Goal: Book appointment/travel/reservation

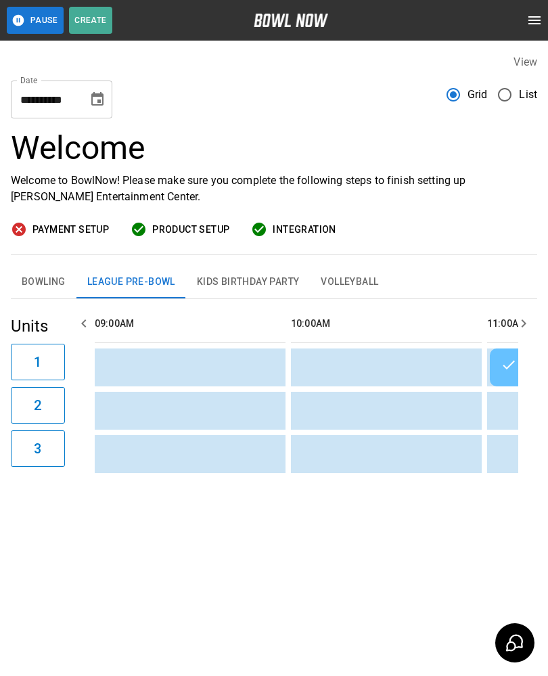
scroll to position [0, 981]
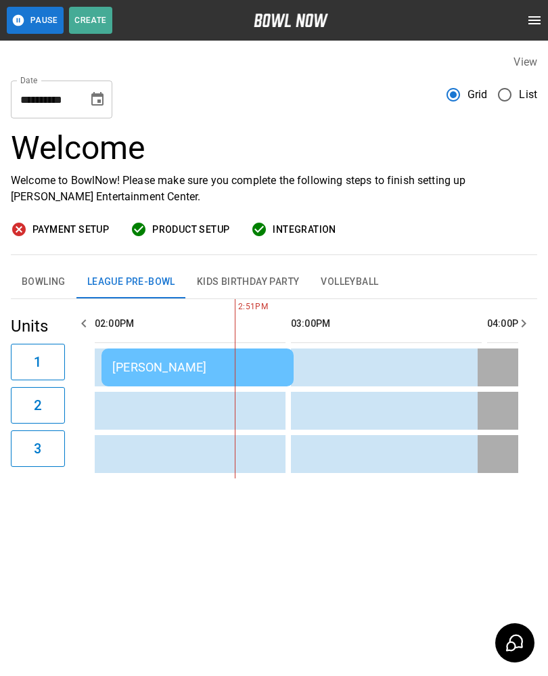
click at [102, 96] on icon "Choose date, selected date is Sep 9, 2025" at bounding box center [97, 99] width 12 height 14
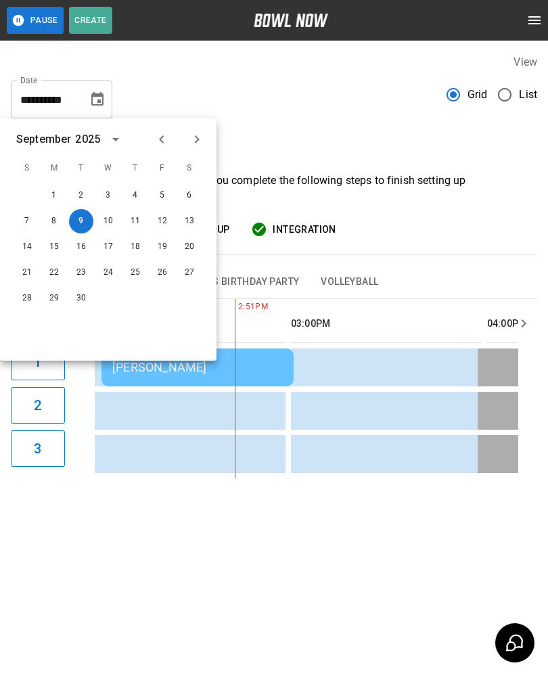
click at [185, 139] on button "Next month" at bounding box center [196, 139] width 23 height 23
click at [86, 218] on button "7" at bounding box center [81, 221] width 24 height 24
type input "**********"
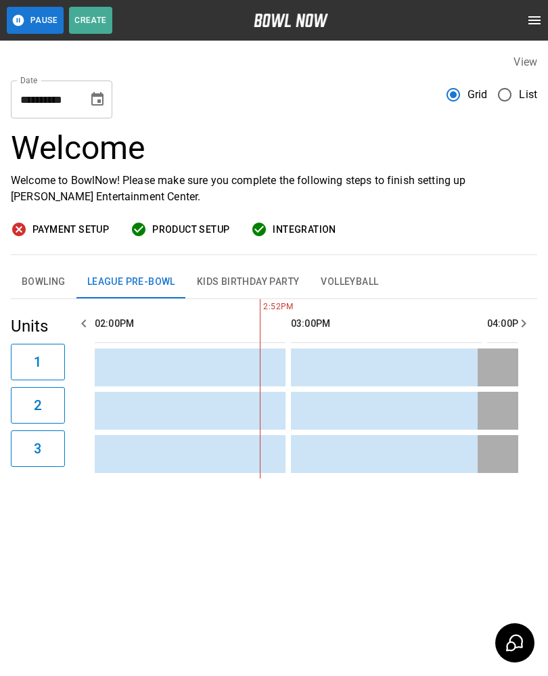
click at [41, 277] on button "Bowling" at bounding box center [44, 282] width 66 height 32
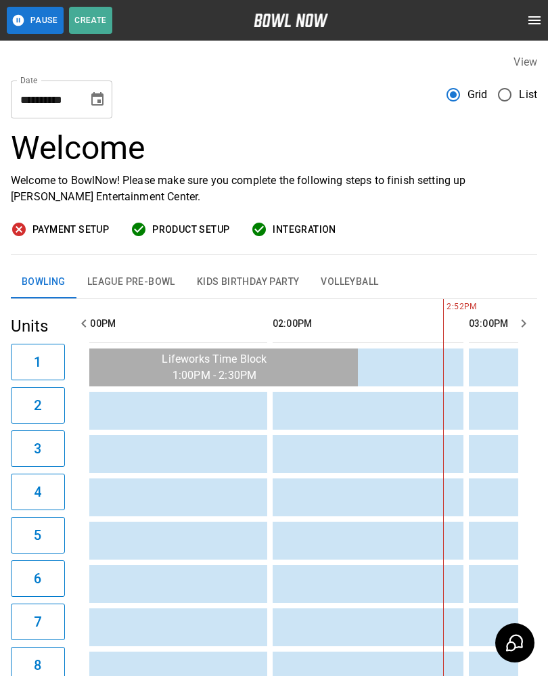
scroll to position [0, 0]
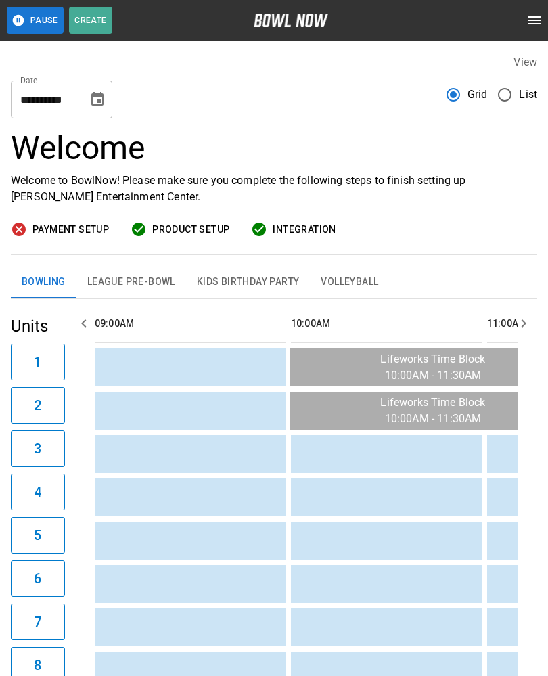
scroll to position [0, 981]
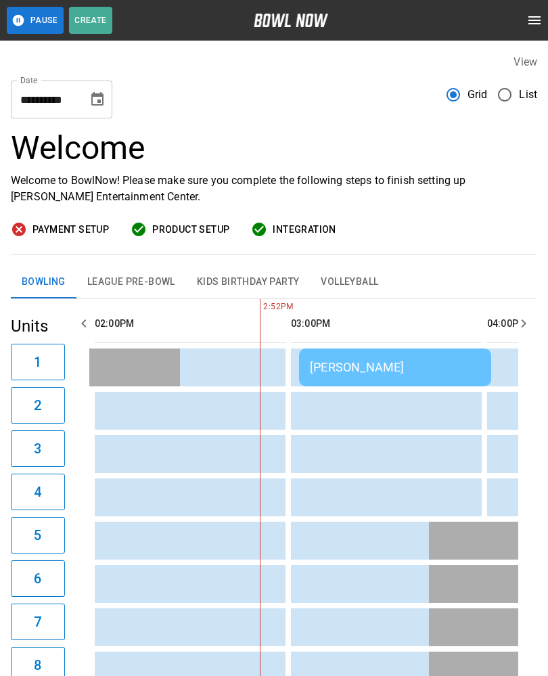
click at [96, 104] on icon "Choose date, selected date is Sep 9, 2025" at bounding box center [97, 99] width 12 height 14
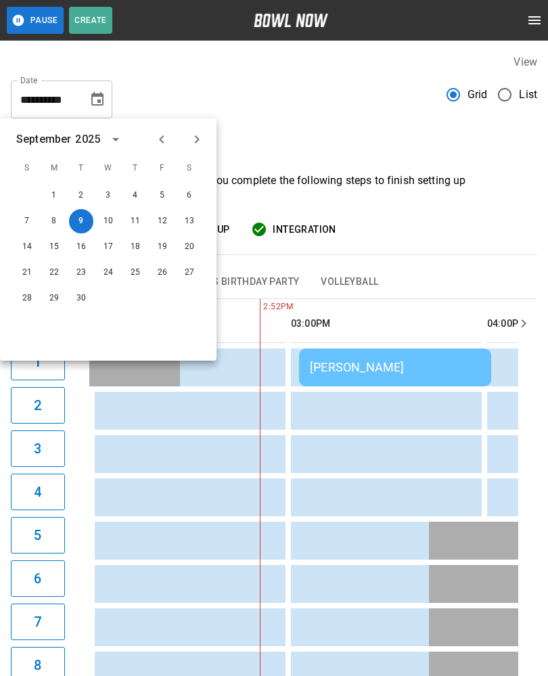
click at [200, 131] on icon "Next month" at bounding box center [197, 139] width 16 height 16
click at [84, 221] on button "7" at bounding box center [81, 221] width 24 height 24
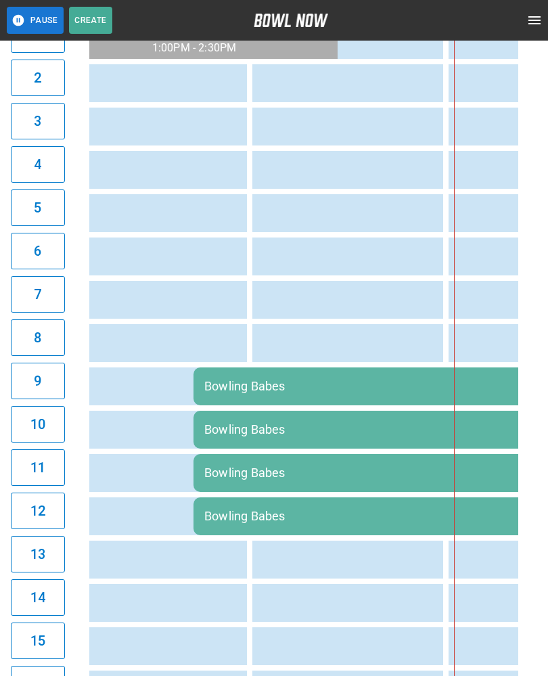
scroll to position [0, 0]
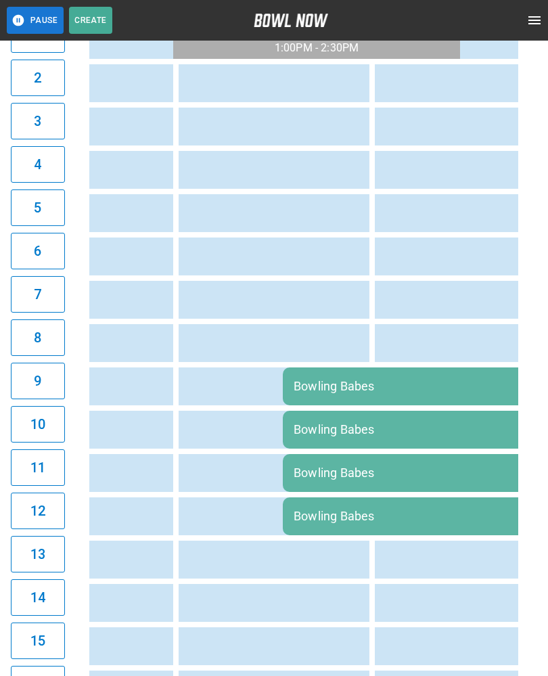
click at [376, 393] on td "Bowling Babes" at bounding box center [478, 387] width 390 height 38
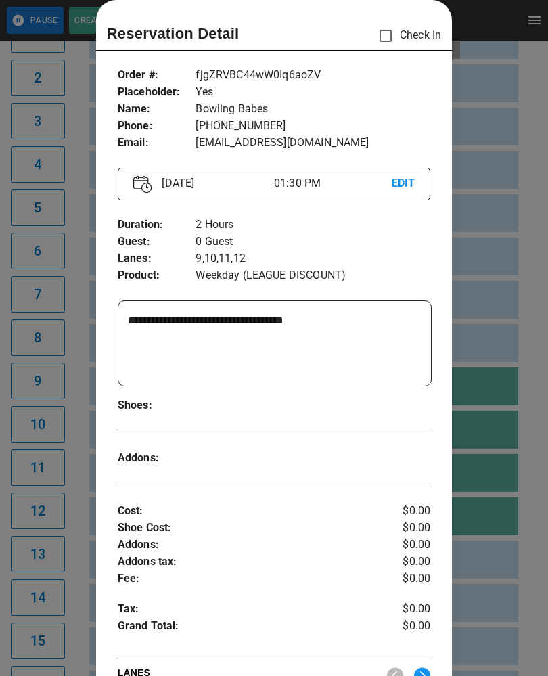
click at [499, 161] on div at bounding box center [274, 338] width 548 height 676
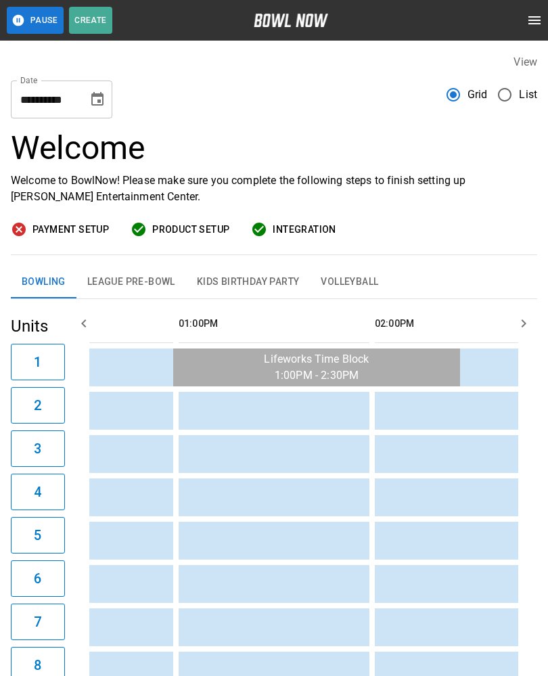
click at [97, 101] on icon "Choose date, selected date is Oct 7, 2025" at bounding box center [97, 99] width 12 height 14
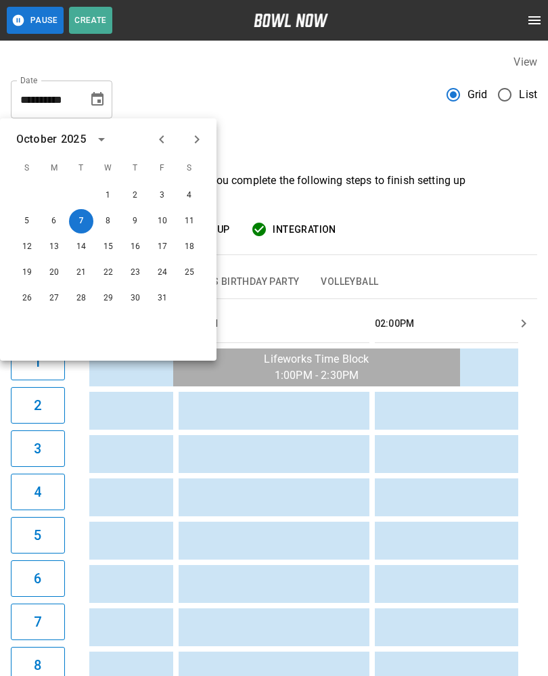
click at [164, 134] on icon "Previous month" at bounding box center [162, 139] width 16 height 16
click at [87, 221] on button "9" at bounding box center [81, 221] width 24 height 24
type input "**********"
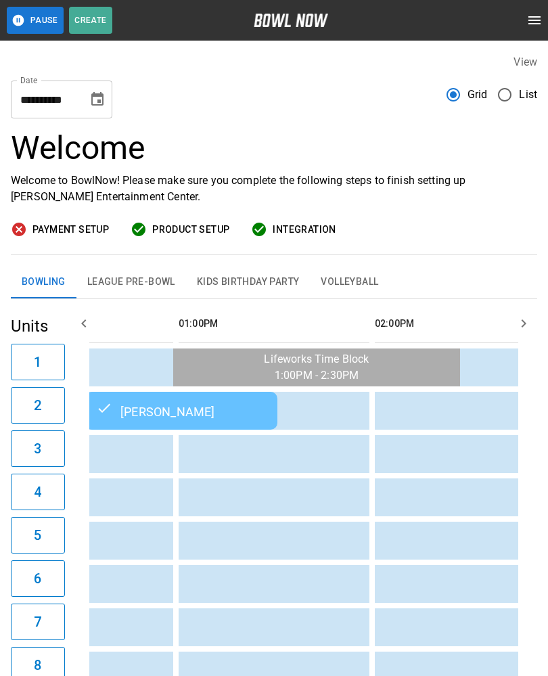
click at [87, 108] on button "Choose date, selected date is Sep 9, 2025" at bounding box center [97, 99] width 27 height 27
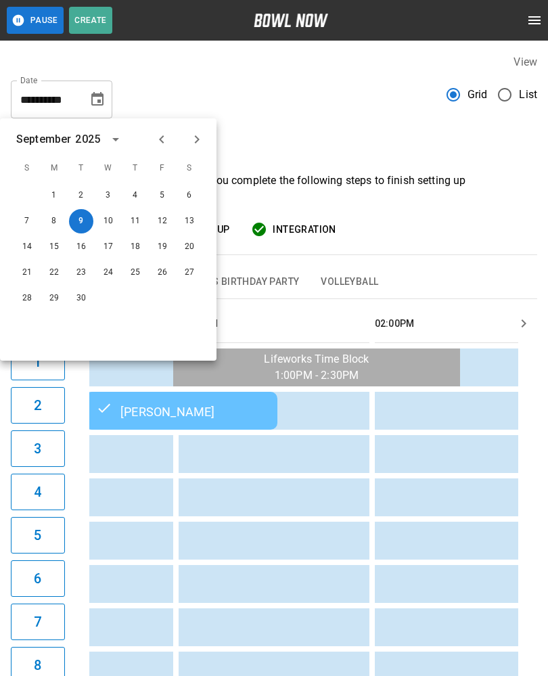
click at [483, 281] on div "Bowling League Pre-Bowl Kids Birthday Party Volleyball" at bounding box center [274, 282] width 527 height 32
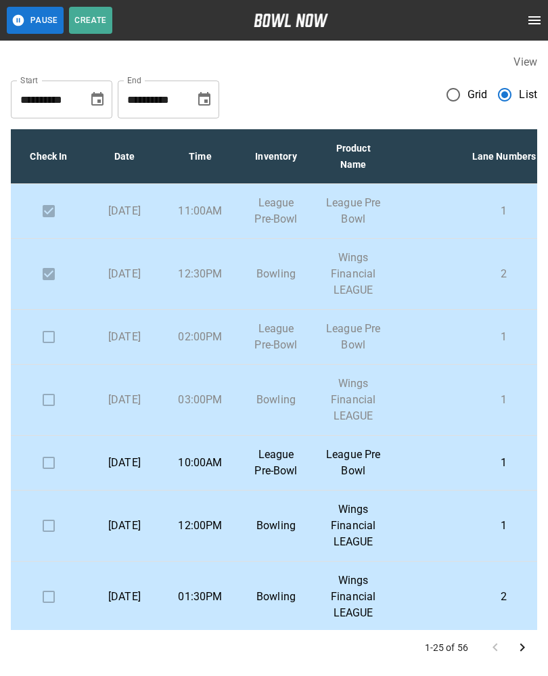
click at [125, 345] on p "Tuesday, September 9th" at bounding box center [124, 337] width 54 height 16
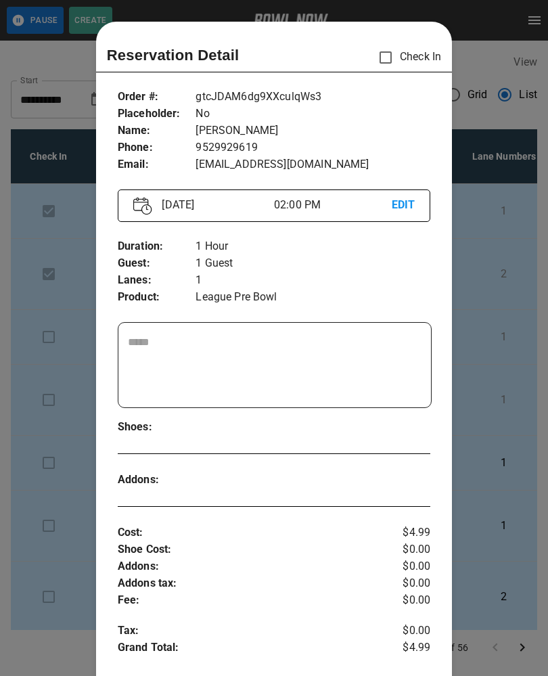
scroll to position [22, 0]
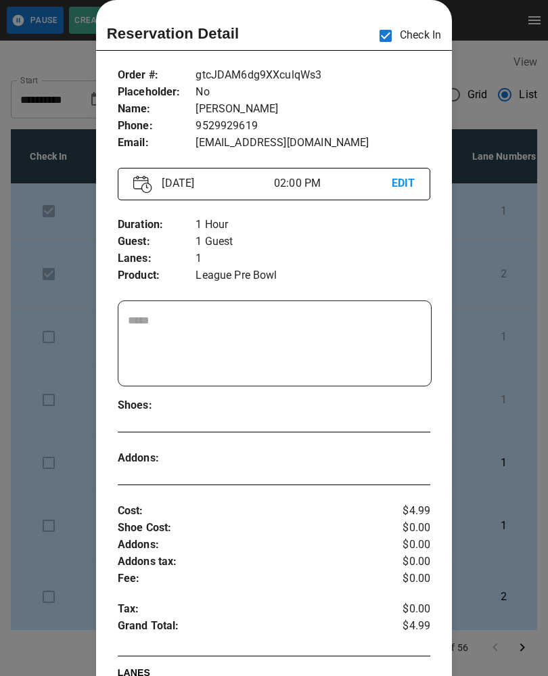
click at [18, 394] on div at bounding box center [274, 338] width 548 height 676
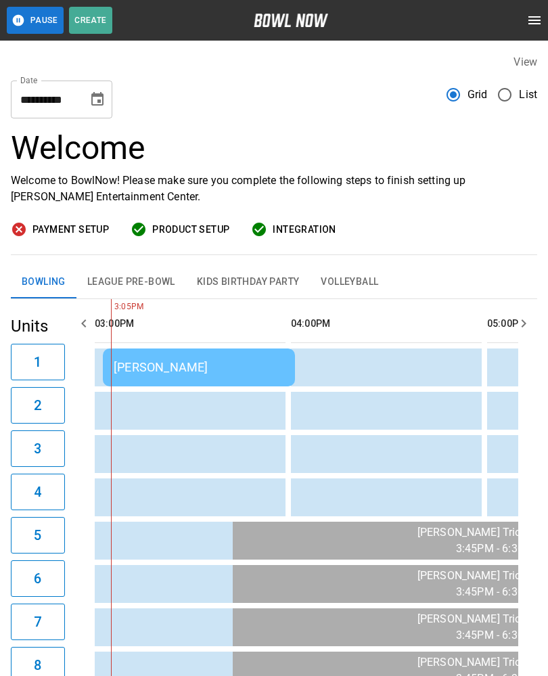
scroll to position [0, 1021]
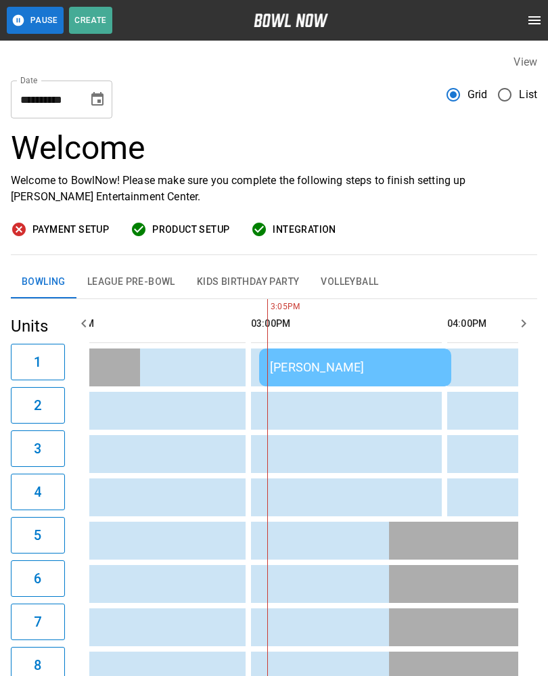
click at [149, 293] on button "League Pre-Bowl" at bounding box center [131, 282] width 110 height 32
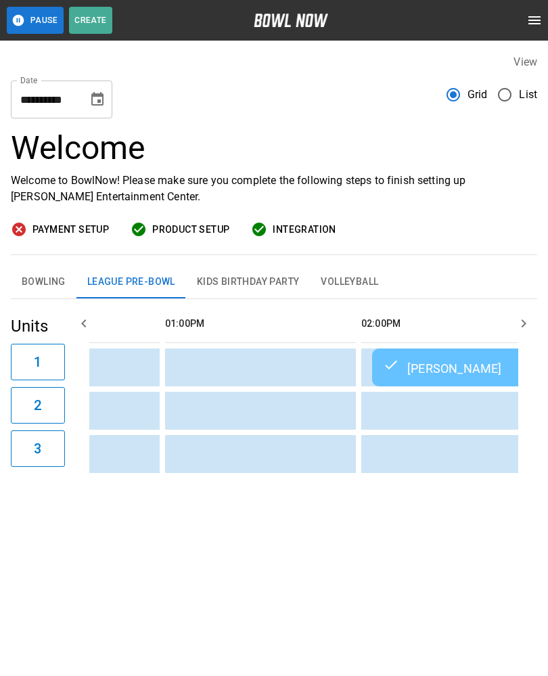
scroll to position [0, 663]
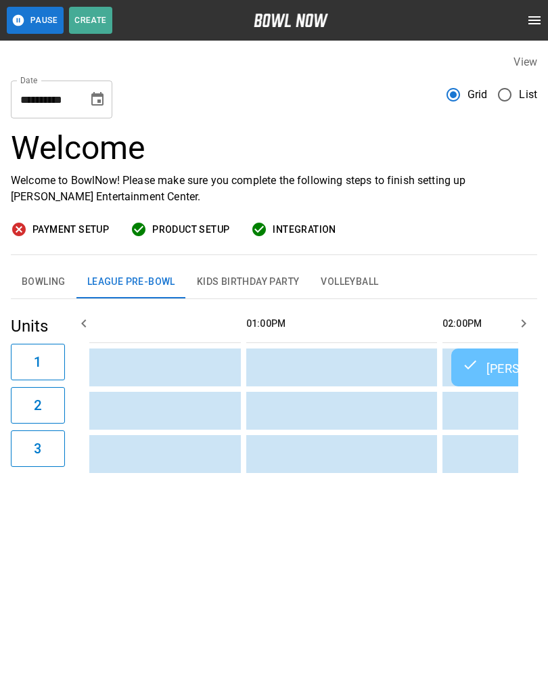
click at [41, 280] on button "Bowling" at bounding box center [44, 282] width 66 height 32
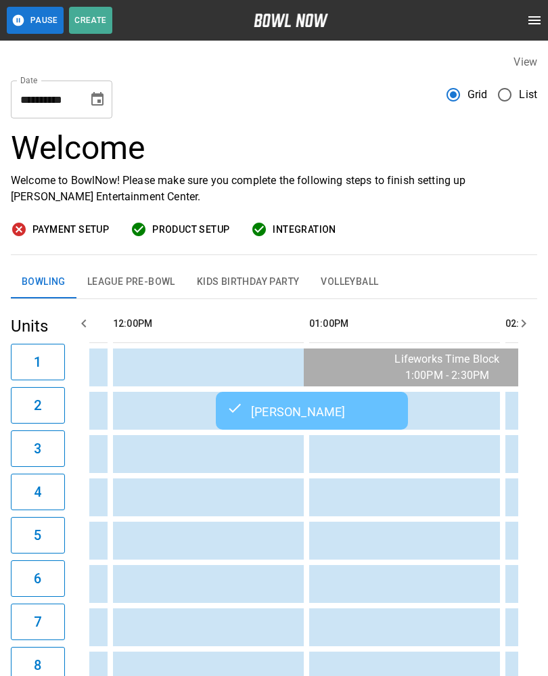
scroll to position [0, 567]
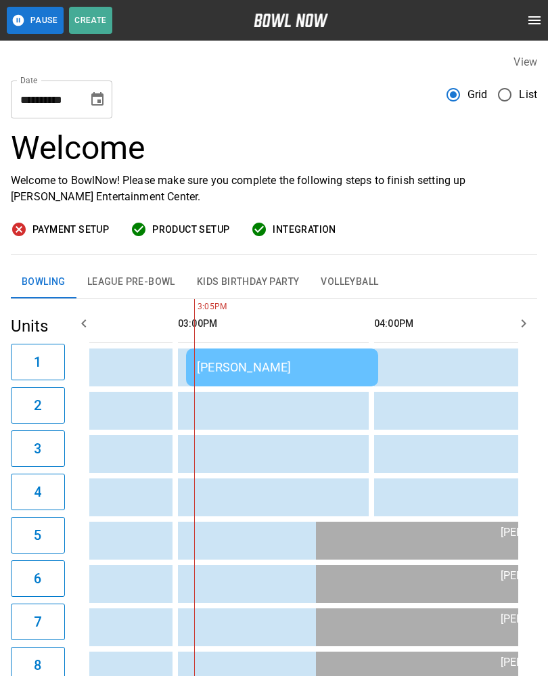
click at [284, 367] on div "[PERSON_NAME]" at bounding box center [282, 367] width 171 height 14
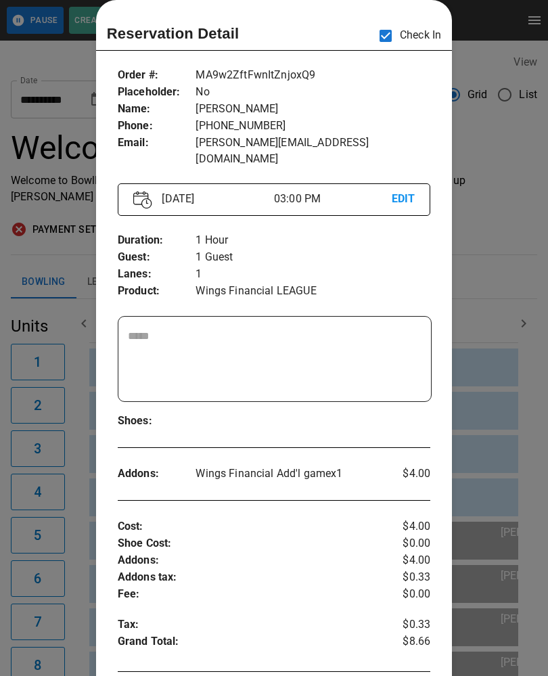
click at [525, 303] on div at bounding box center [274, 338] width 548 height 676
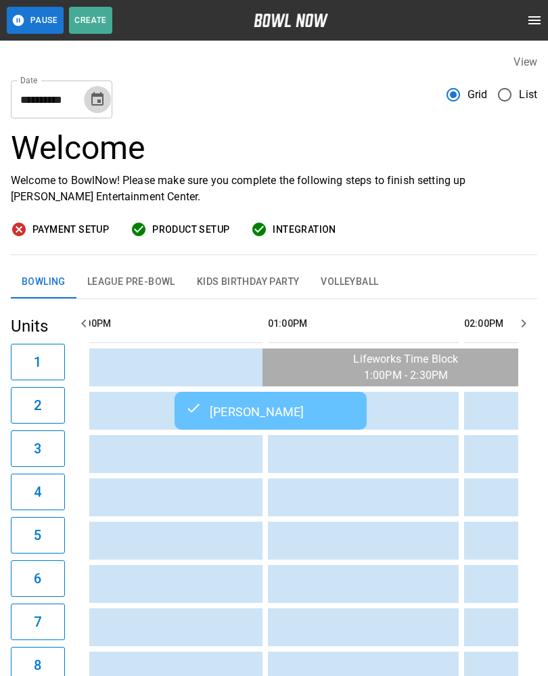
click at [93, 104] on icon "Choose date, selected date is Sep 9, 2025" at bounding box center [97, 99] width 16 height 16
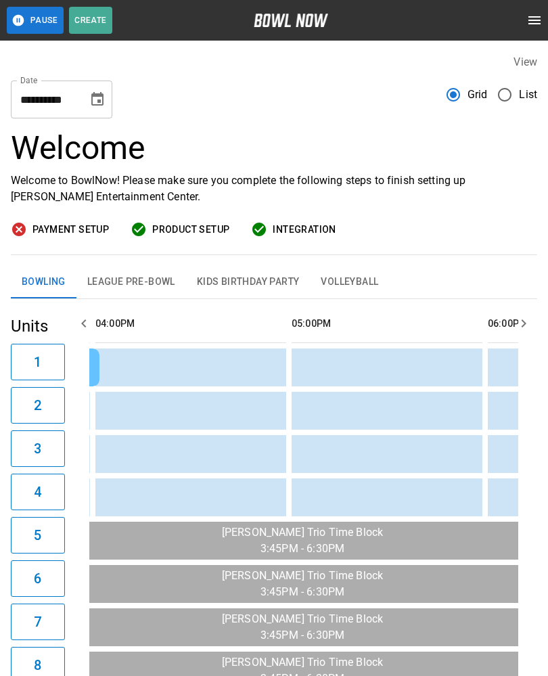
scroll to position [0, 1373]
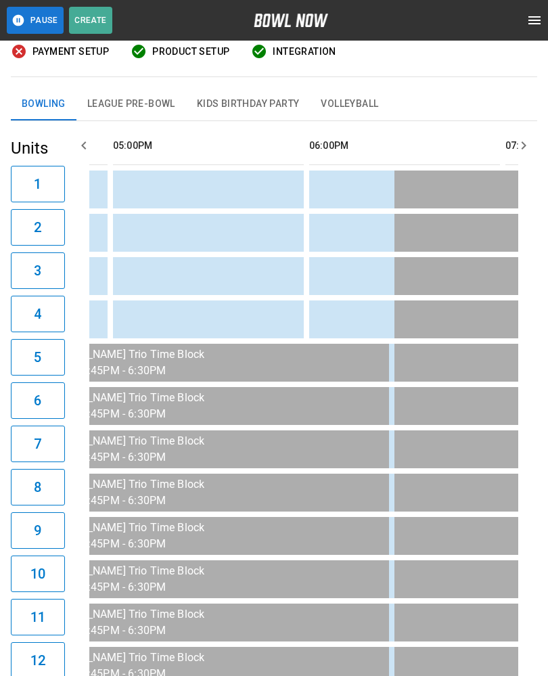
click at [63, 527] on button "9" at bounding box center [38, 530] width 54 height 37
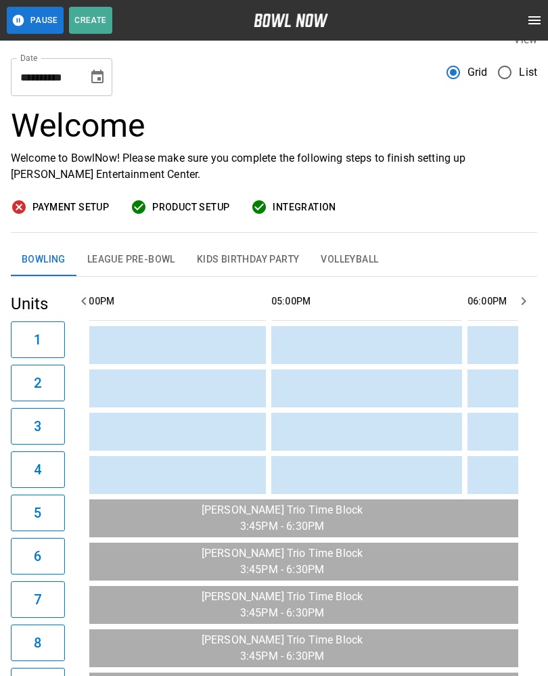
click at [495, 447] on td "sticky table" at bounding box center [502, 432] width 44 height 38
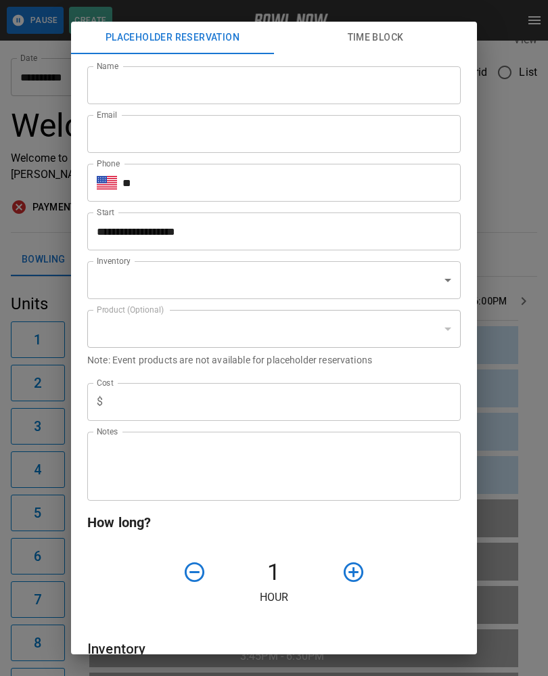
type input "**********"
click at [528, 409] on div "**********" at bounding box center [274, 338] width 548 height 676
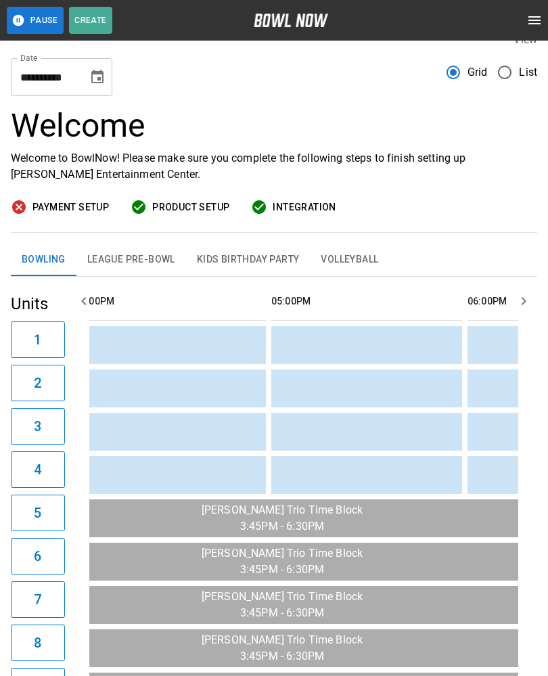
scroll to position [0, 0]
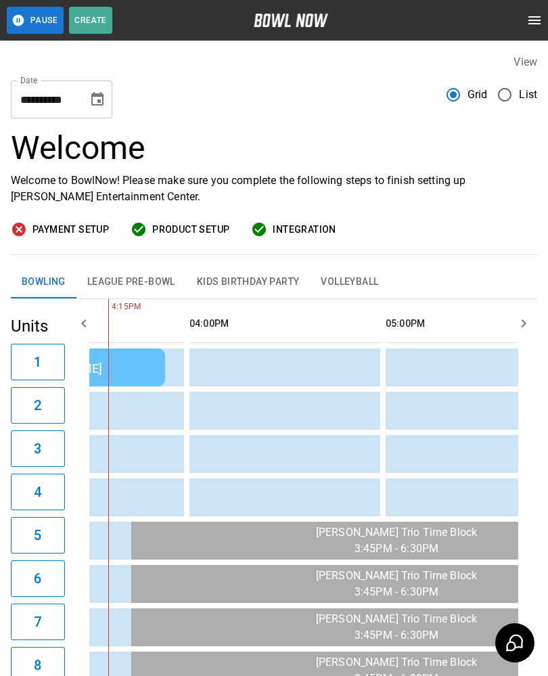
scroll to position [0, 1308]
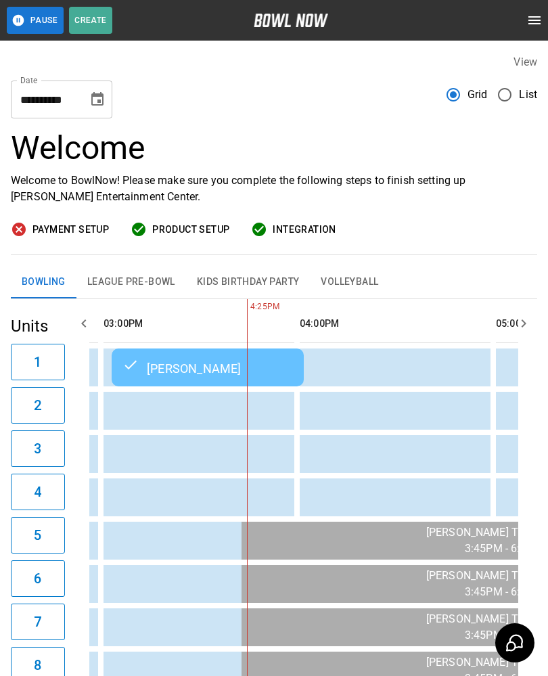
click at [365, 460] on td "sticky table" at bounding box center [381, 454] width 44 height 38
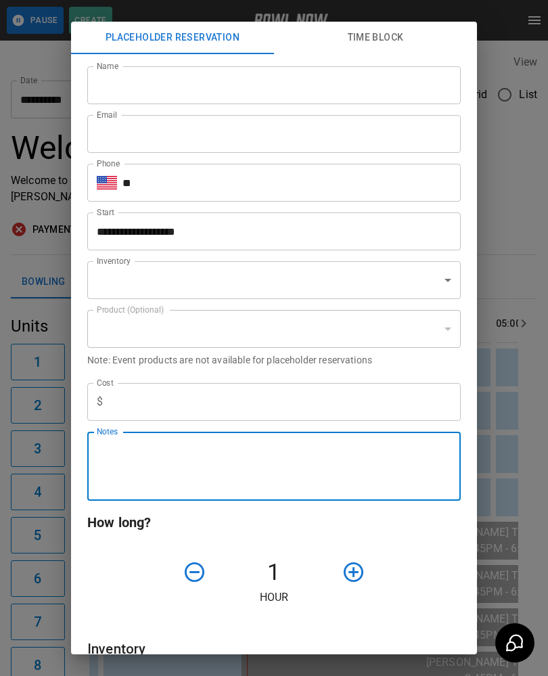
type input "**********"
click at [523, 377] on div "**********" at bounding box center [274, 338] width 548 height 676
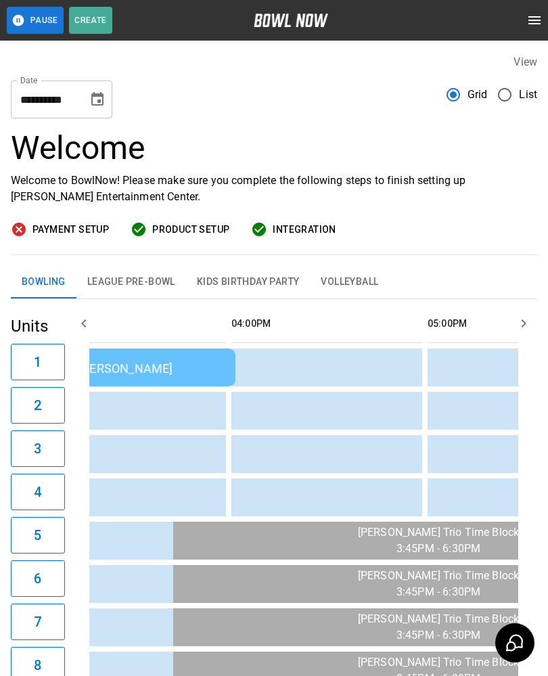
scroll to position [0, 1570]
